Goal: Find specific page/section

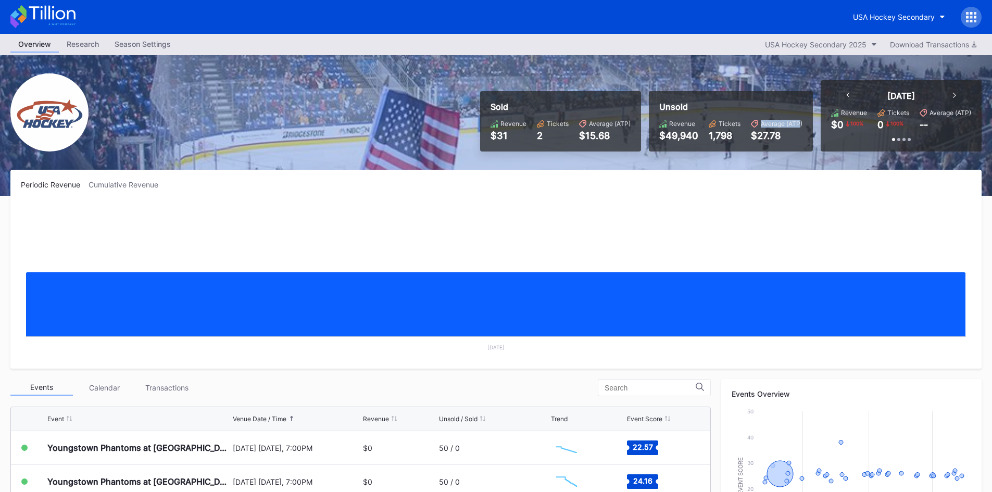
drag, startPoint x: 801, startPoint y: 123, endPoint x: 756, endPoint y: 121, distance: 44.3
click at [756, 121] on div "Average (ATP)" at bounding box center [777, 124] width 52 height 8
click at [764, 124] on div "Average (ATP)" at bounding box center [782, 124] width 42 height 8
click at [789, 122] on div "Average (ATP)" at bounding box center [782, 124] width 42 height 8
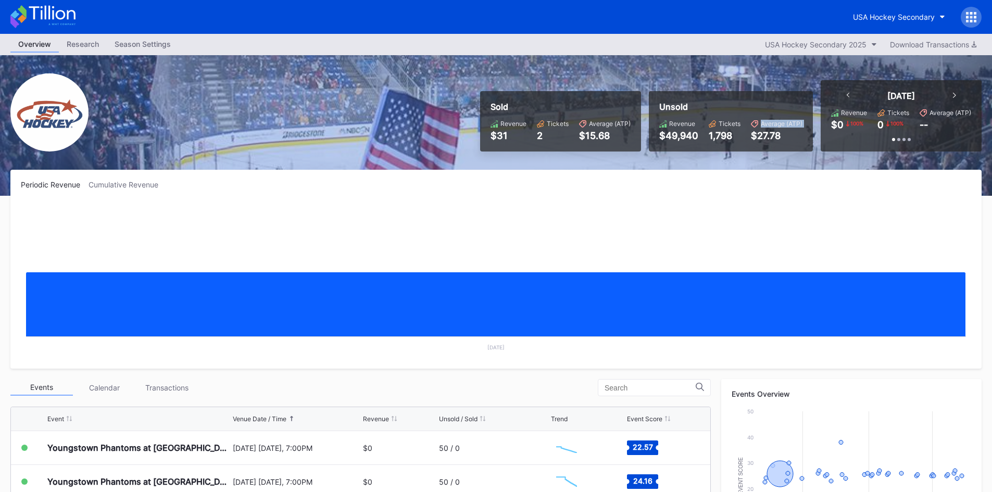
click at [789, 122] on div "Average (ATP)" at bounding box center [782, 124] width 42 height 8
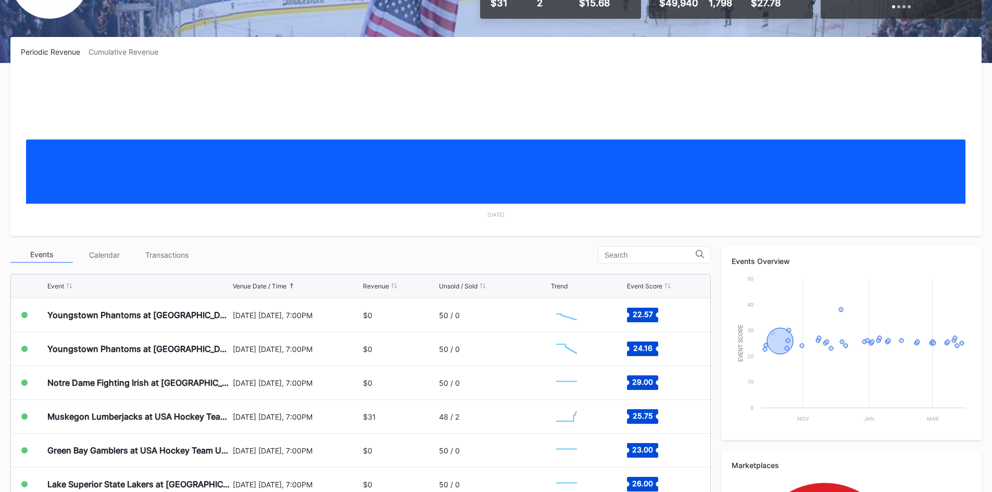
scroll to position [156, 0]
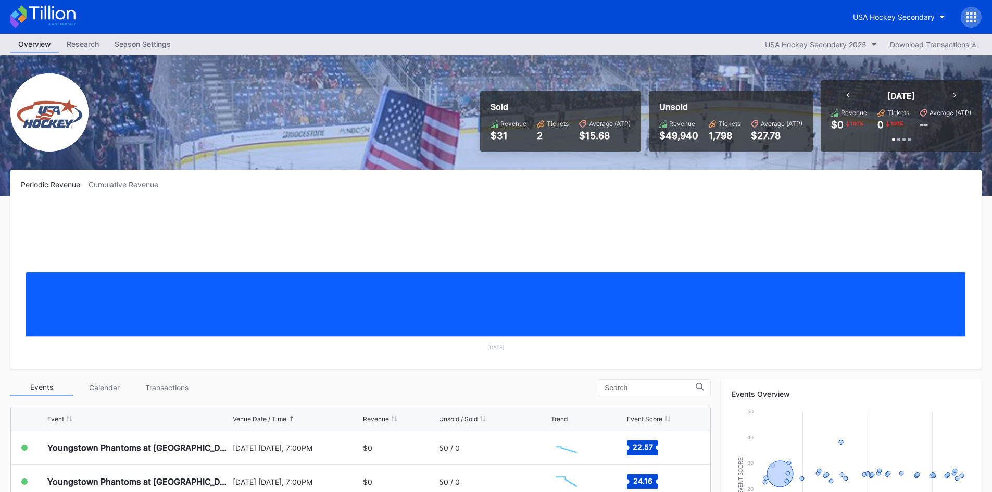
click at [400, 225] on rect "Chart title" at bounding box center [496, 280] width 950 height 156
